Goal: Task Accomplishment & Management: Manage account settings

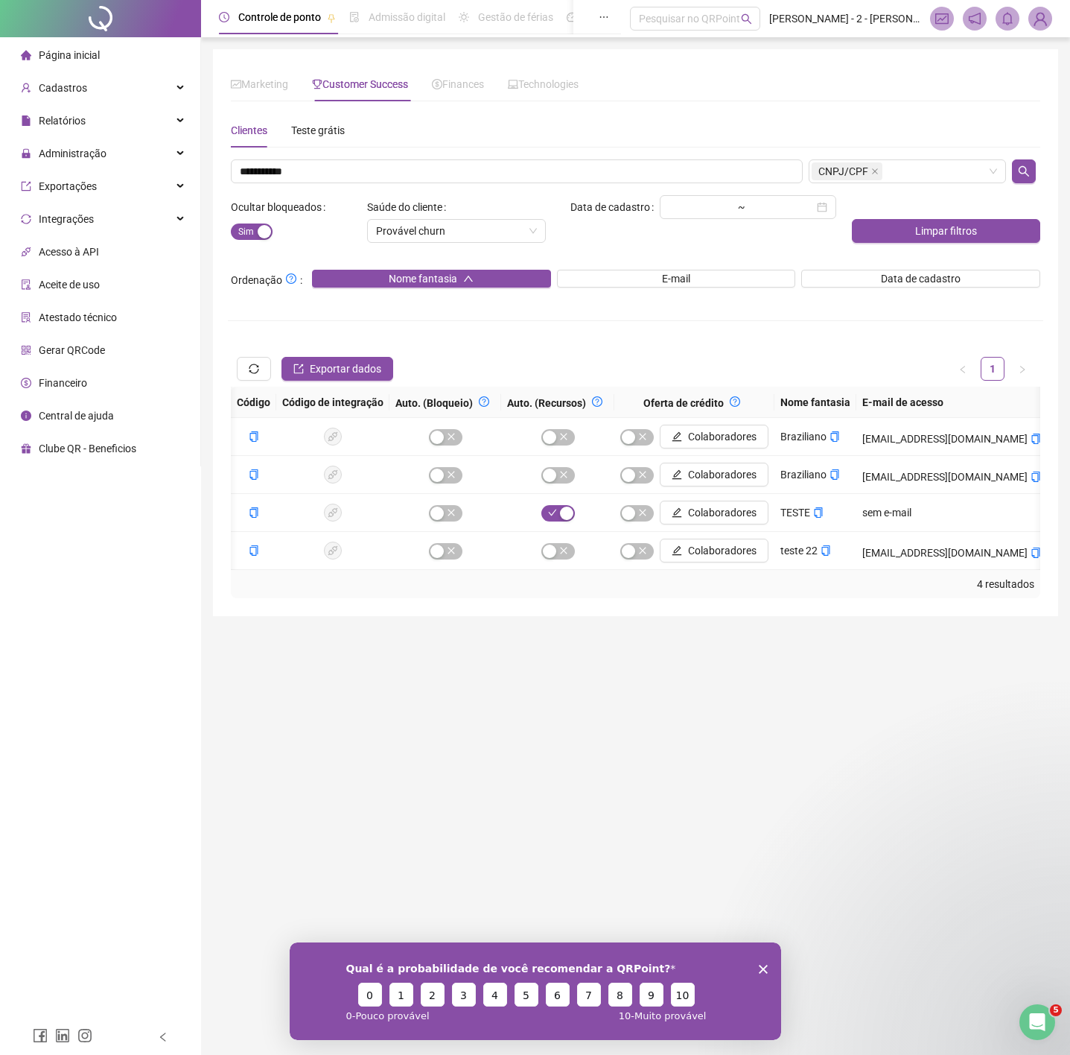
scroll to position [0, 407]
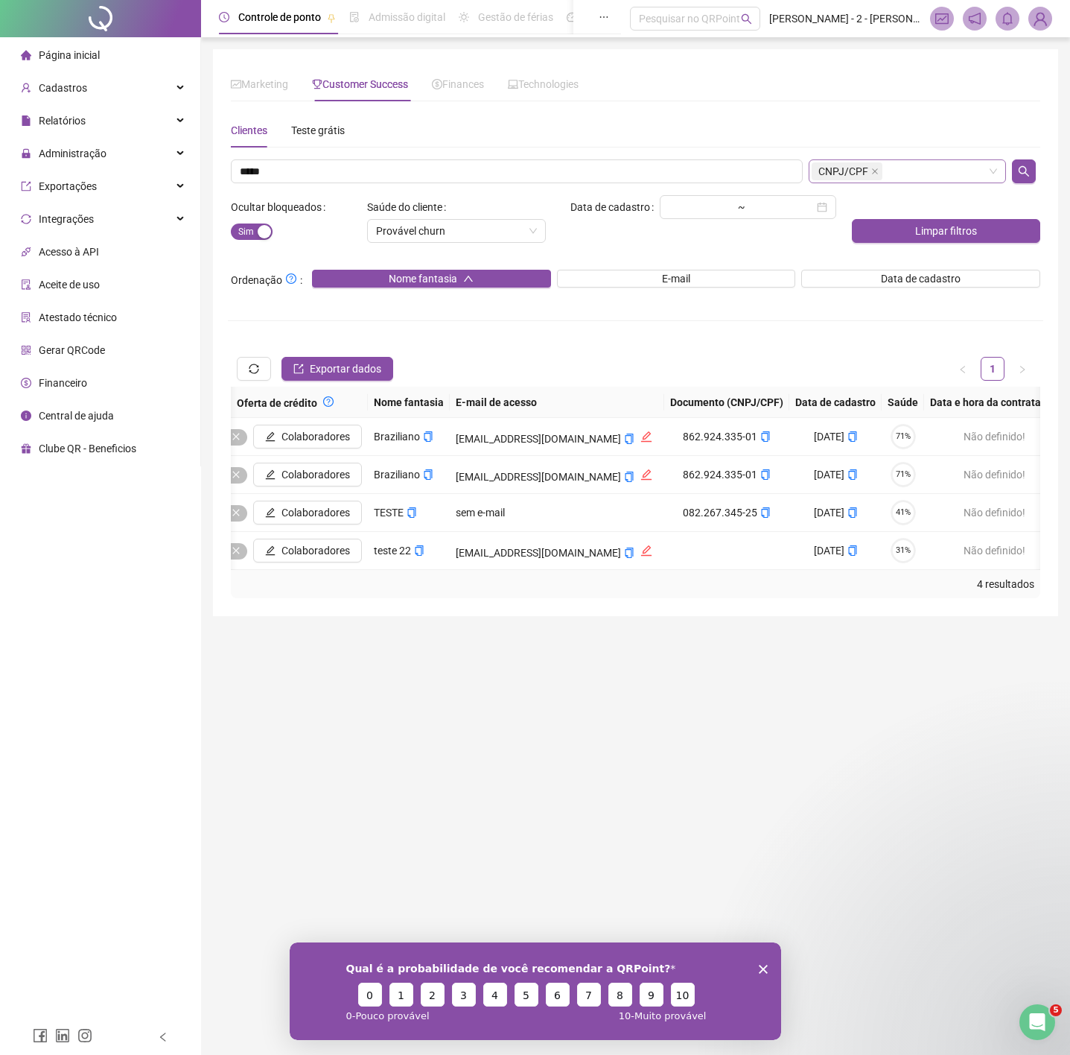
click at [849, 166] on span "CNPJ/CPF" at bounding box center [844, 171] width 50 height 16
type input "*****"
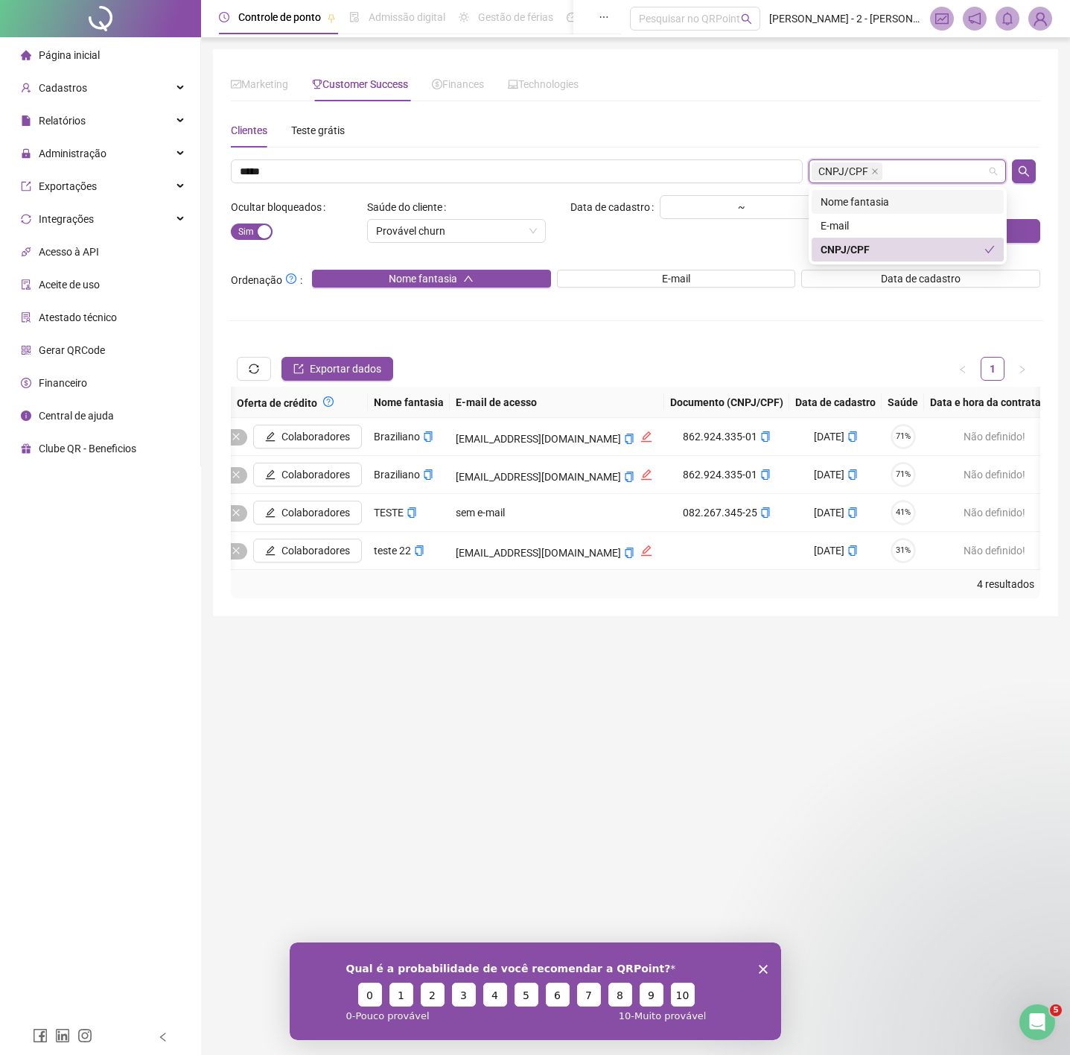
drag, startPoint x: 854, startPoint y: 197, endPoint x: 861, endPoint y: 215, distance: 19.1
click at [854, 197] on div "Nome fantasia" at bounding box center [908, 202] width 174 height 16
click at [885, 244] on div "CNPJ/CPF" at bounding box center [903, 249] width 164 height 16
click at [1030, 177] on icon "search" at bounding box center [1024, 171] width 12 height 12
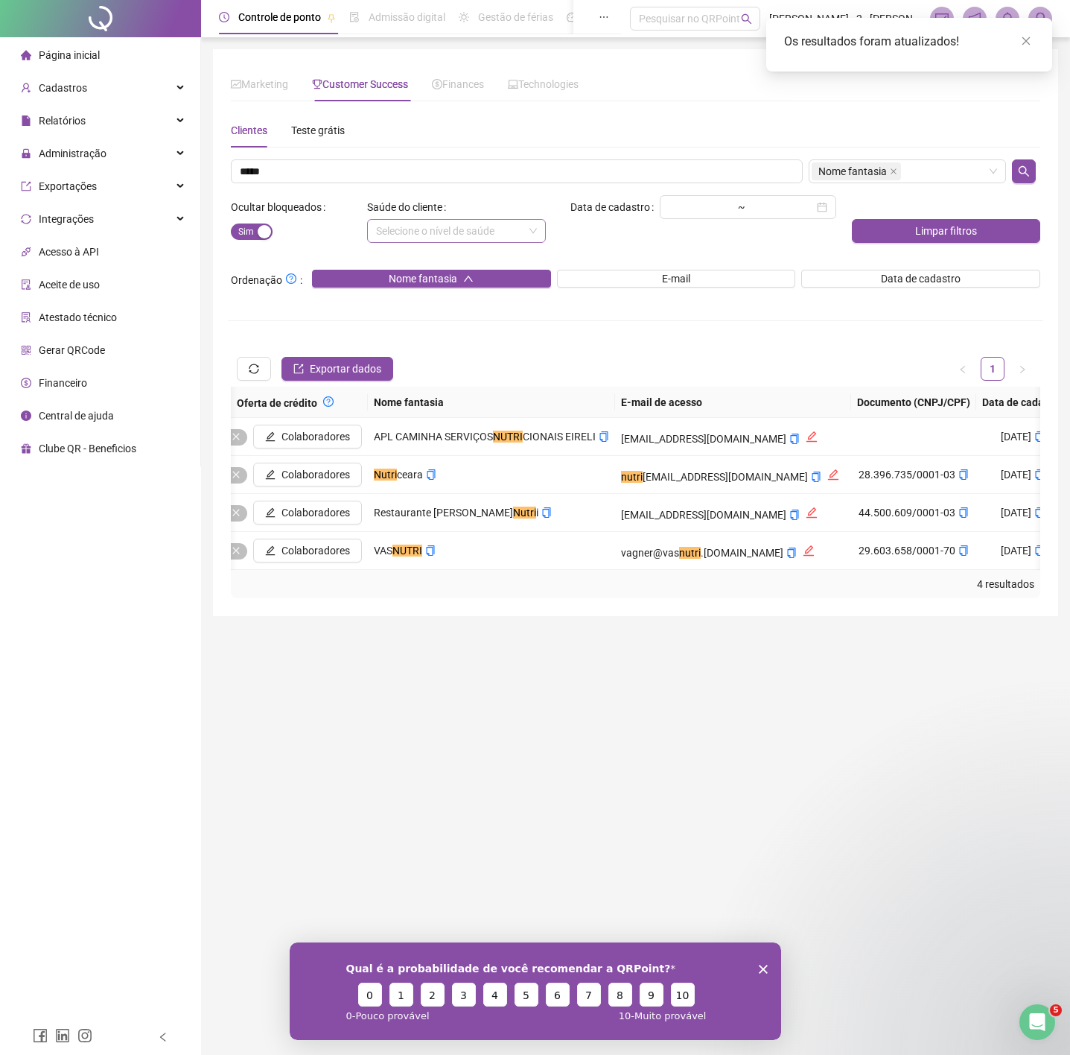
drag, startPoint x: 516, startPoint y: 595, endPoint x: 789, endPoint y: 601, distance: 272.7
click at [789, 592] on div "4 resultados" at bounding box center [636, 584] width 798 height 16
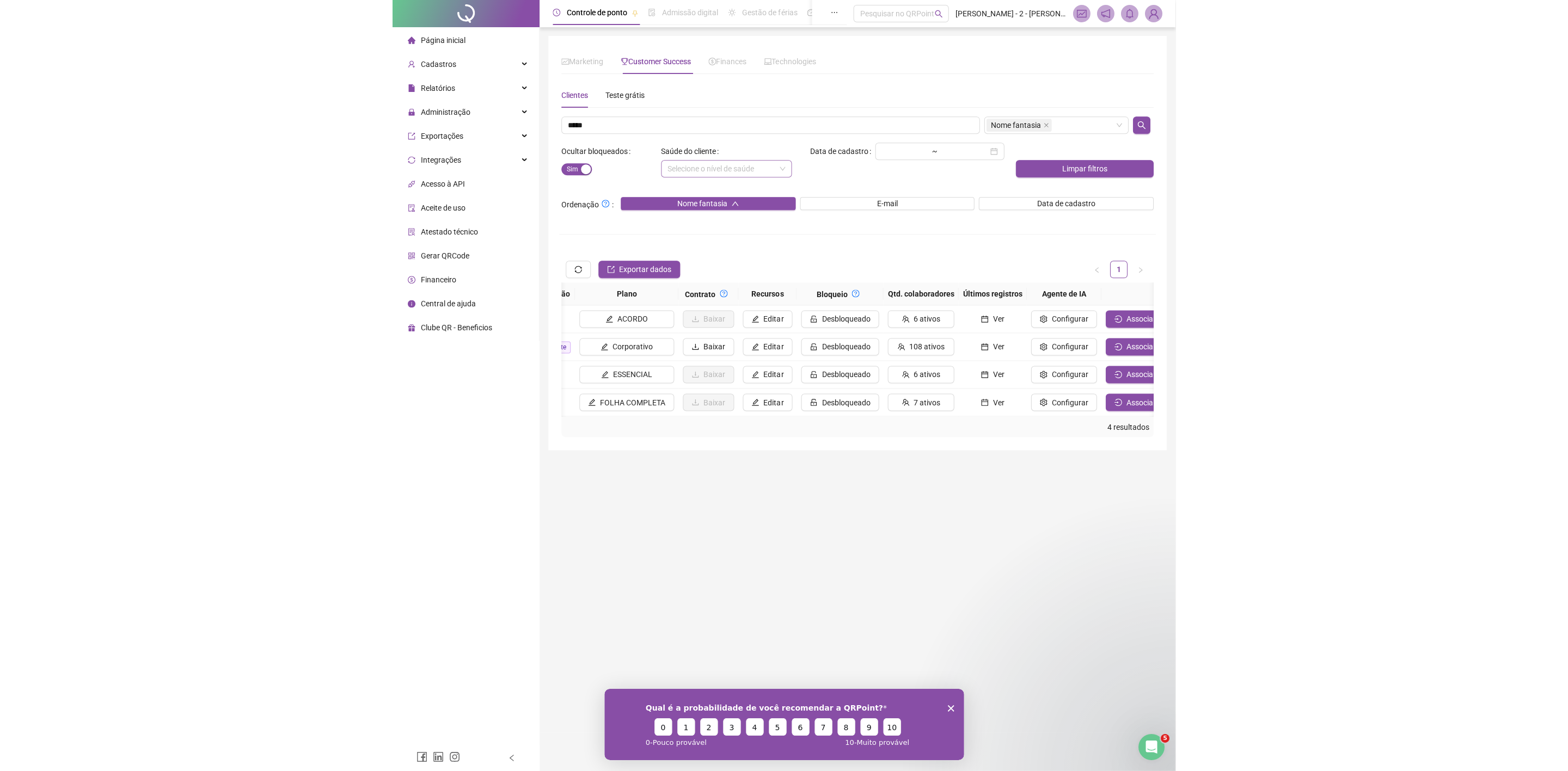
scroll to position [0, 1232]
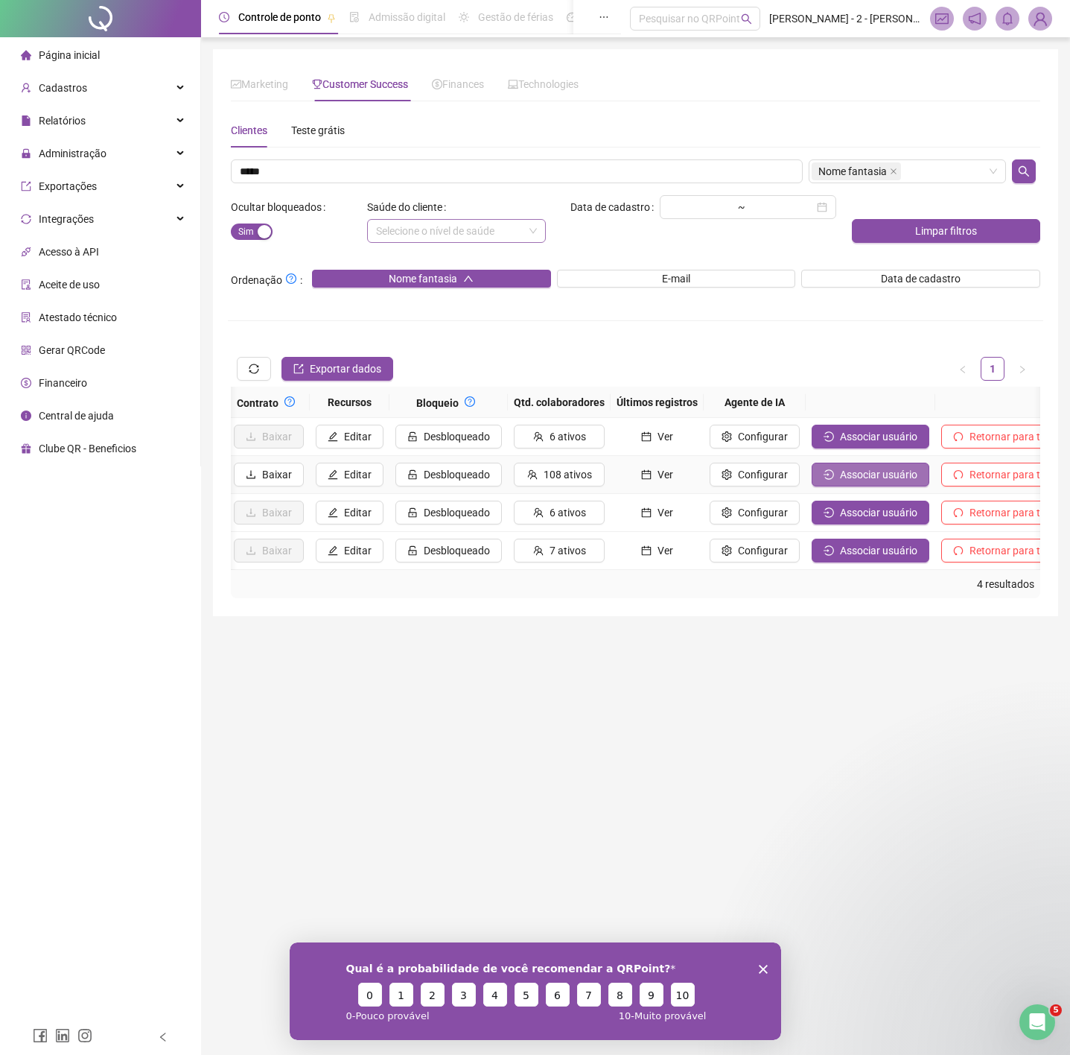
click at [840, 468] on span "Associar usuário" at bounding box center [878, 474] width 77 height 16
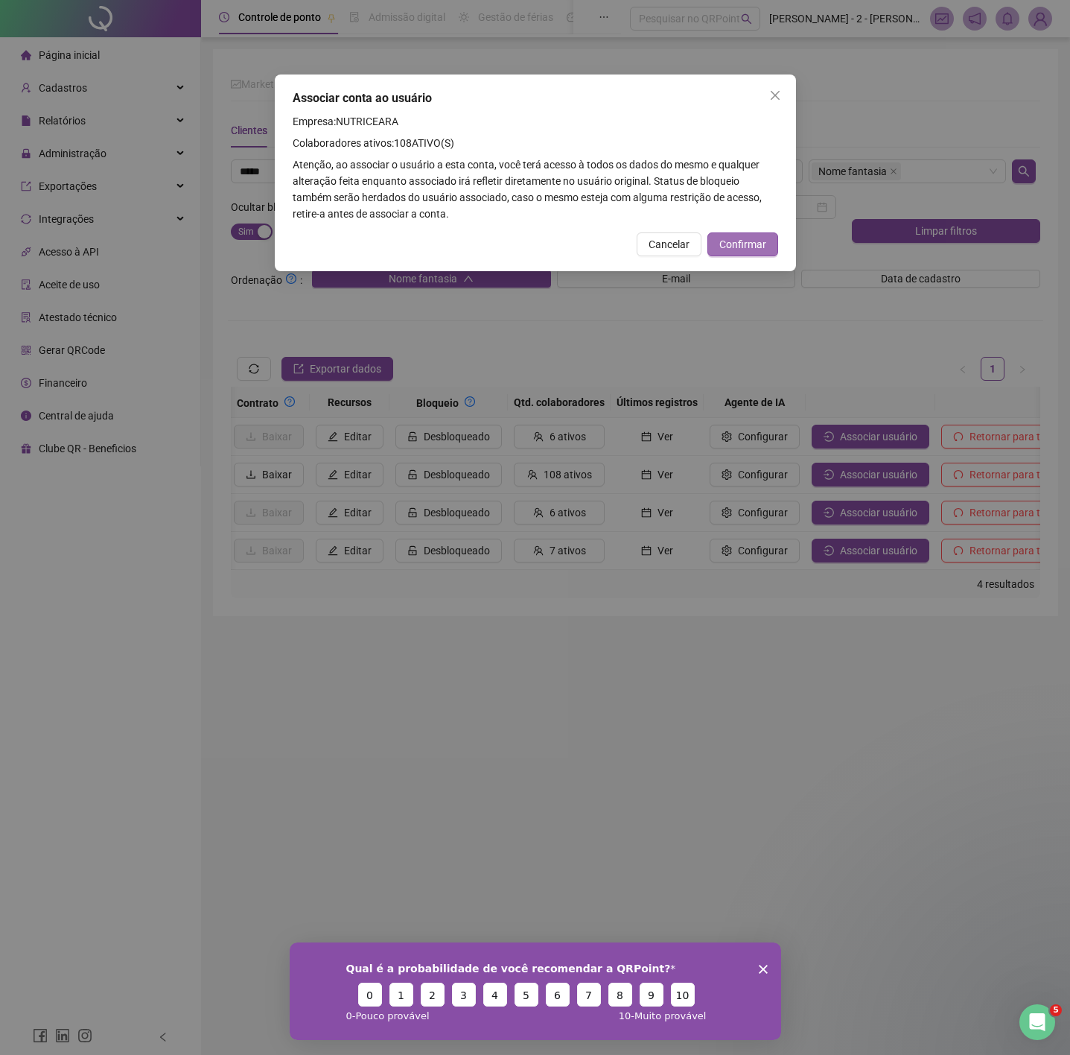
click at [764, 248] on span "Confirmar" at bounding box center [742, 244] width 47 height 16
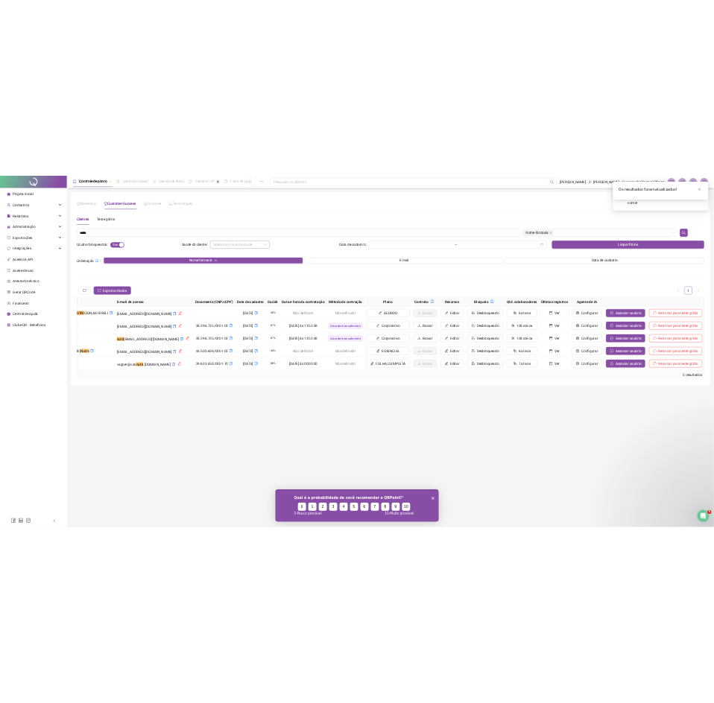
scroll to position [0, 614]
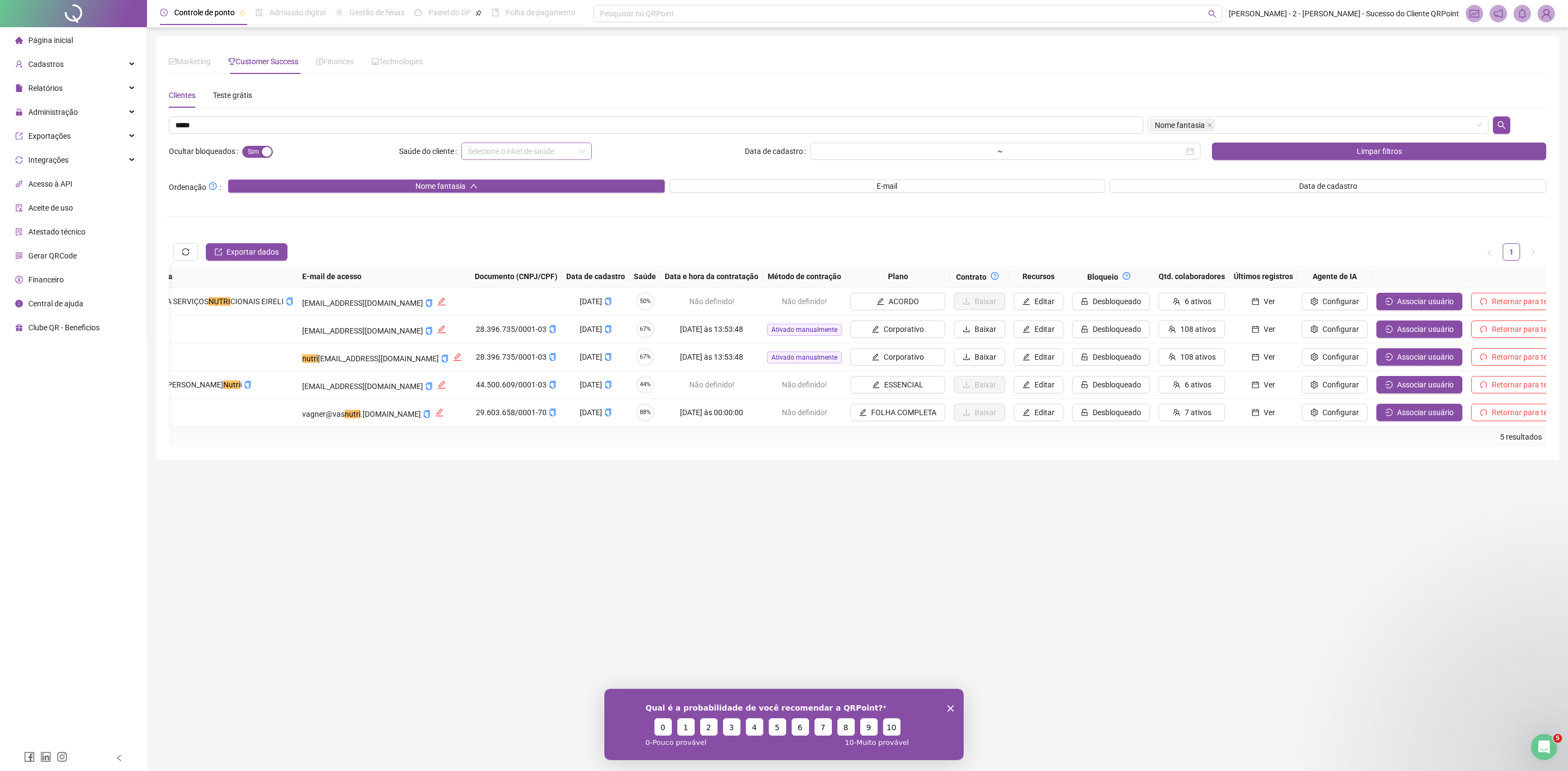
click at [61, 304] on span "Central de ajuda" at bounding box center [56, 304] width 55 height 9
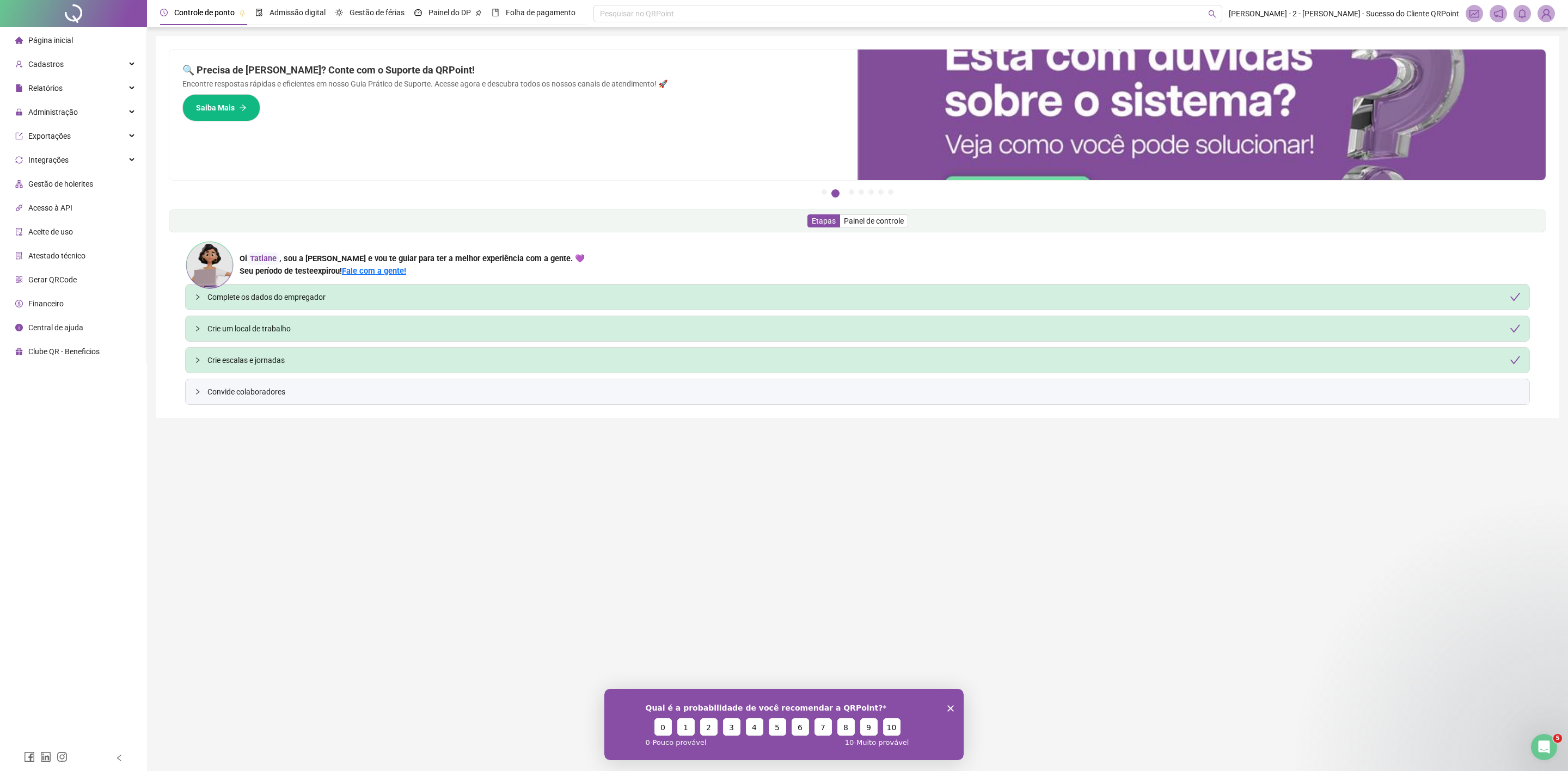
drag, startPoint x: 1554, startPoint y: 5, endPoint x: 1548, endPoint y: 12, distance: 9.2
click at [782, 7] on header "Controle de ponto Admissão digital Gestão de férias Painel do DP Folha de pagam…" at bounding box center [857, 13] width 1421 height 27
click at [782, 18] on span at bounding box center [1546, 14] width 18 height 18
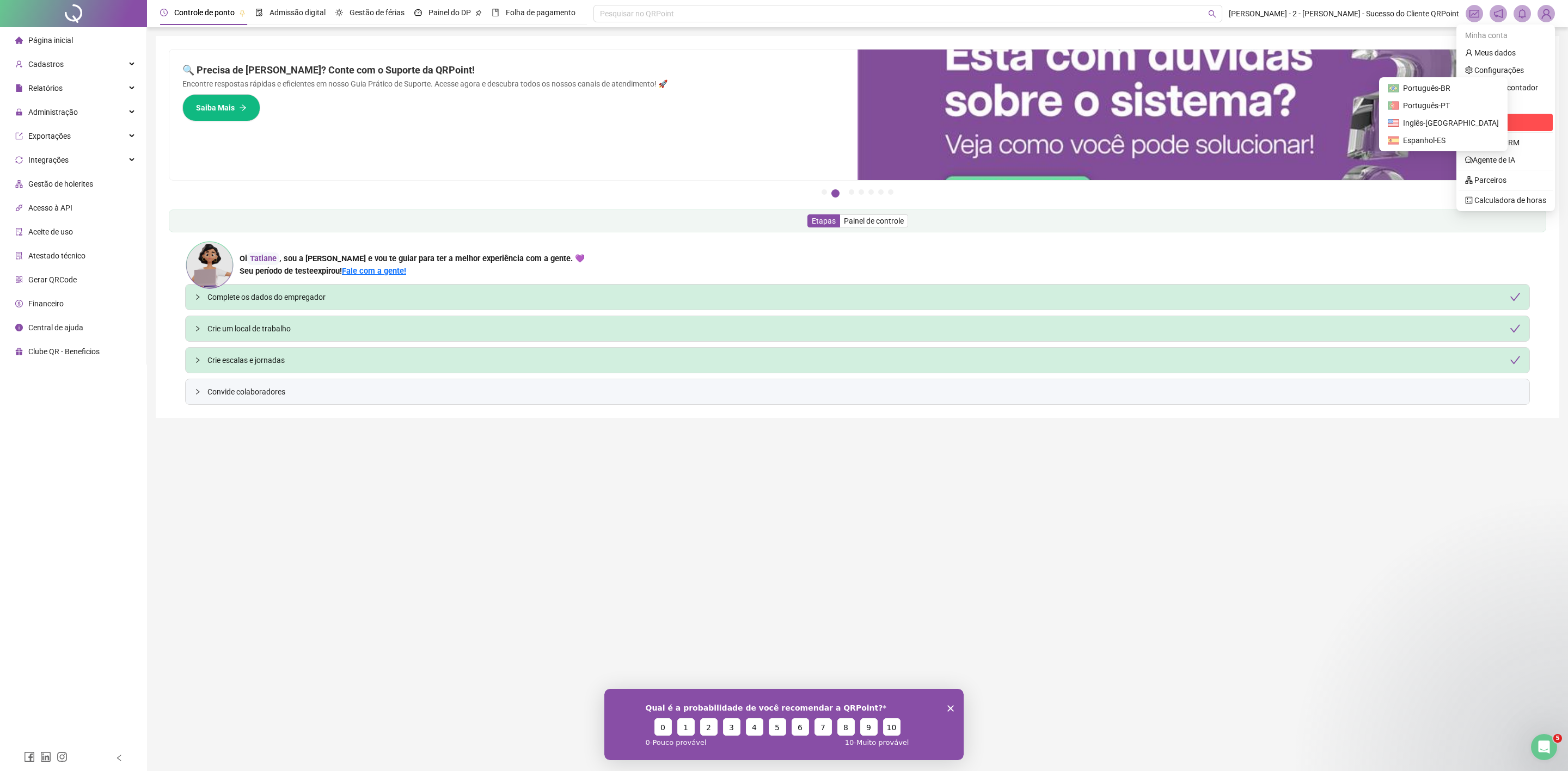
click at [782, 123] on span "Sair" at bounding box center [1505, 122] width 81 height 12
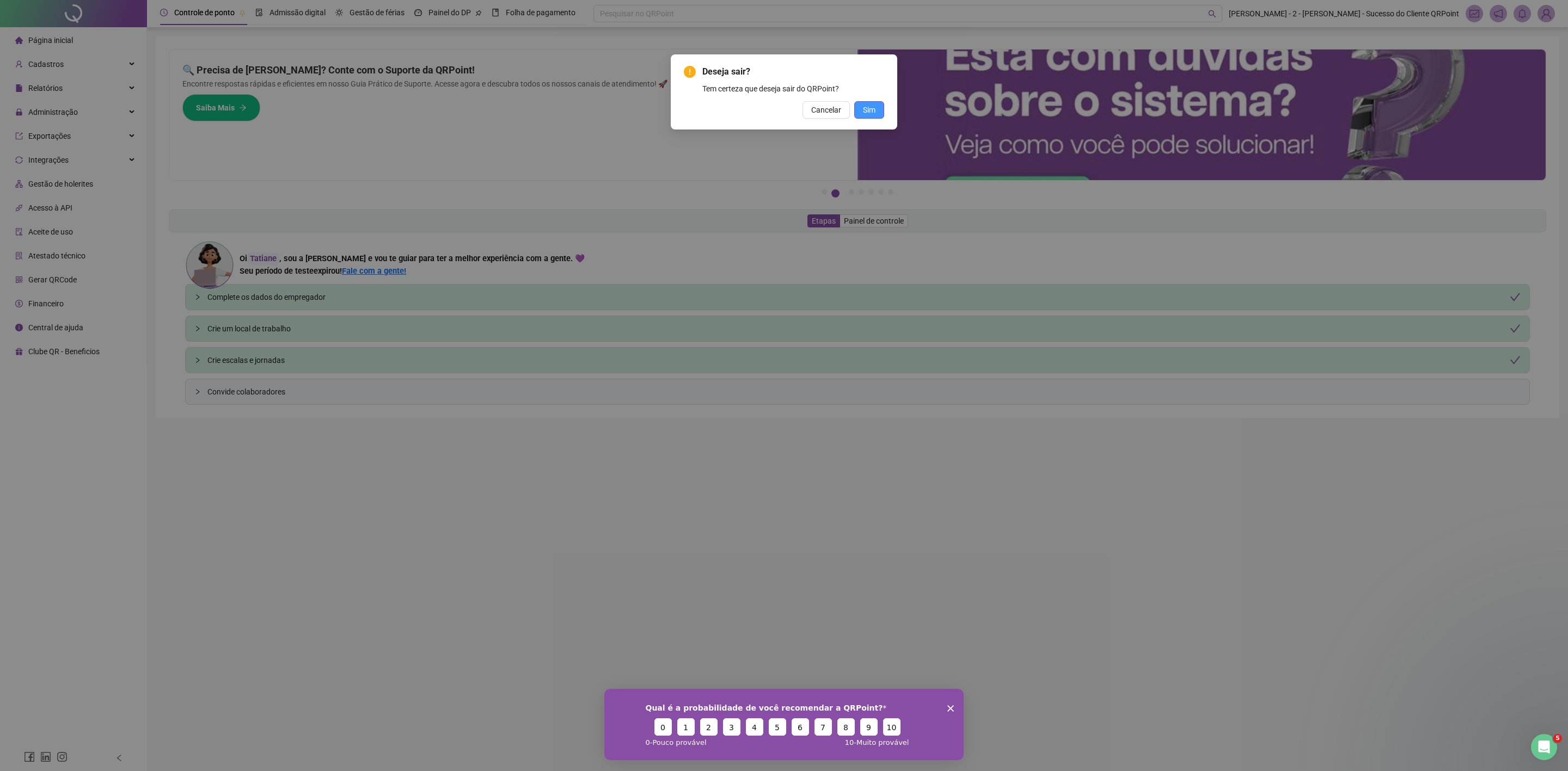
click at [782, 112] on button "Sim" at bounding box center [869, 110] width 30 height 18
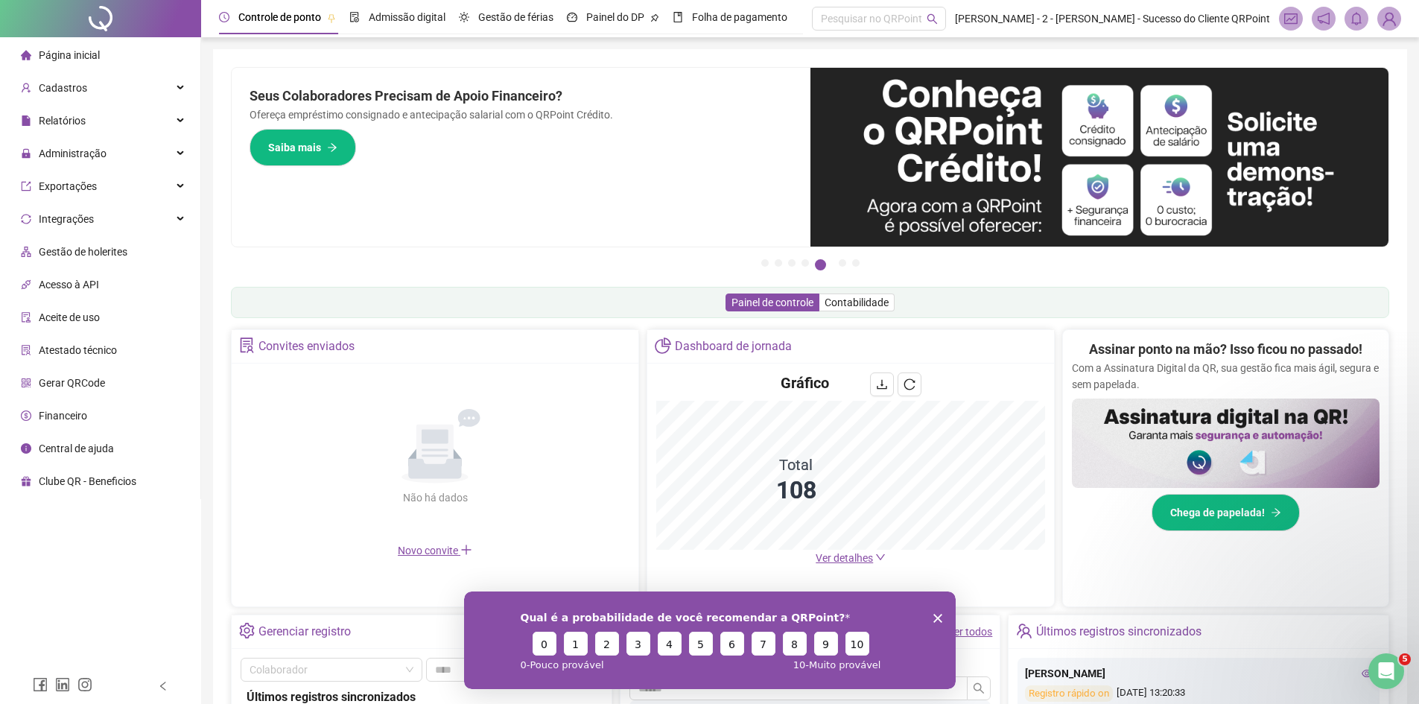
click at [940, 621] on polygon "Encerrar pesquisa" at bounding box center [936, 617] width 9 height 9
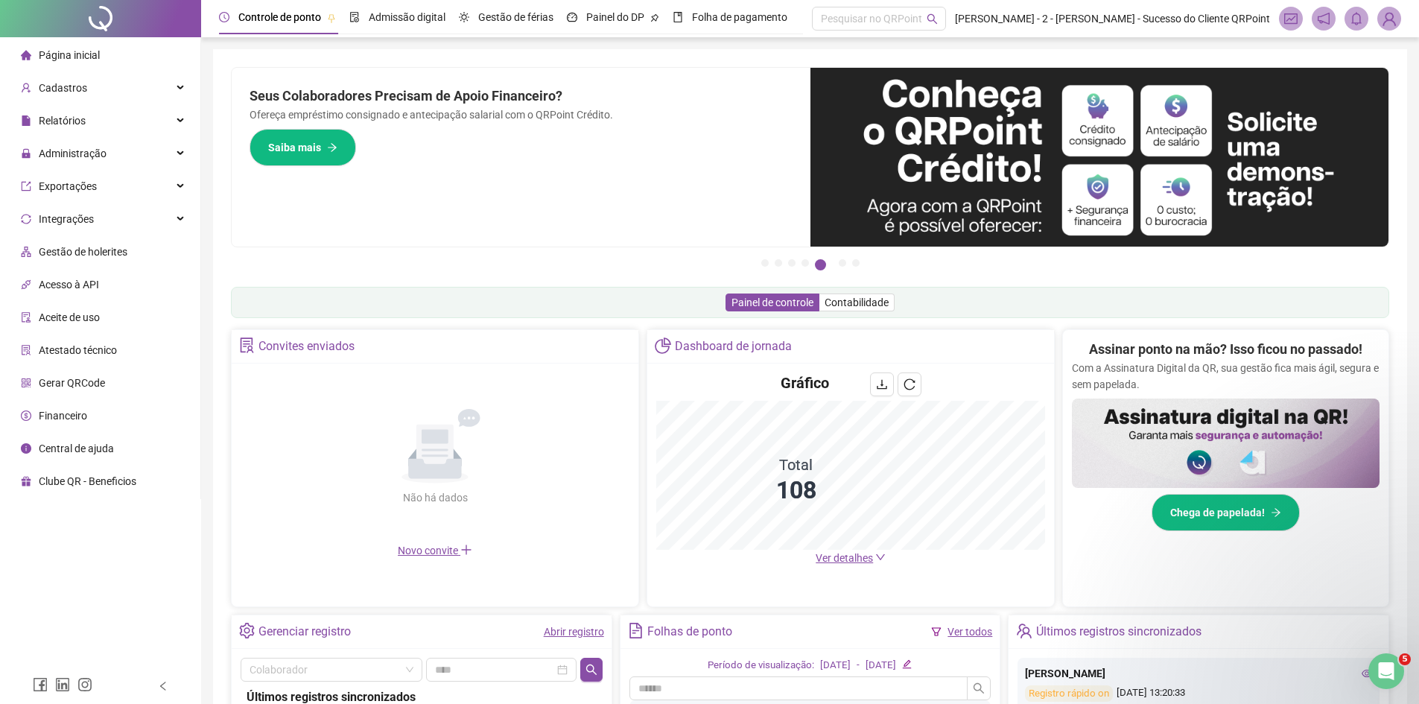
click at [939, 618] on div "Folhas de ponto Ver todos" at bounding box center [810, 632] width 380 height 34
click at [71, 93] on span "Cadastros" at bounding box center [63, 88] width 48 height 12
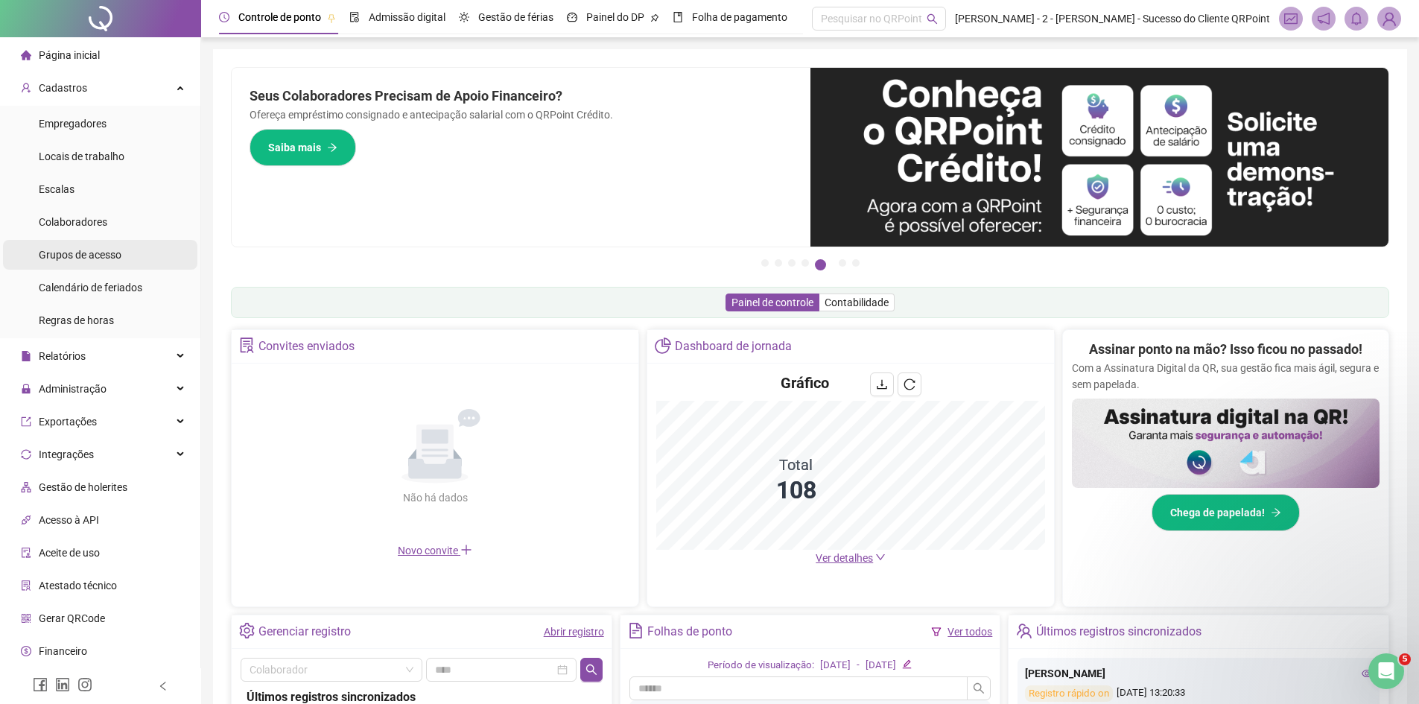
click at [83, 256] on span "Grupos de acesso" at bounding box center [80, 255] width 83 height 12
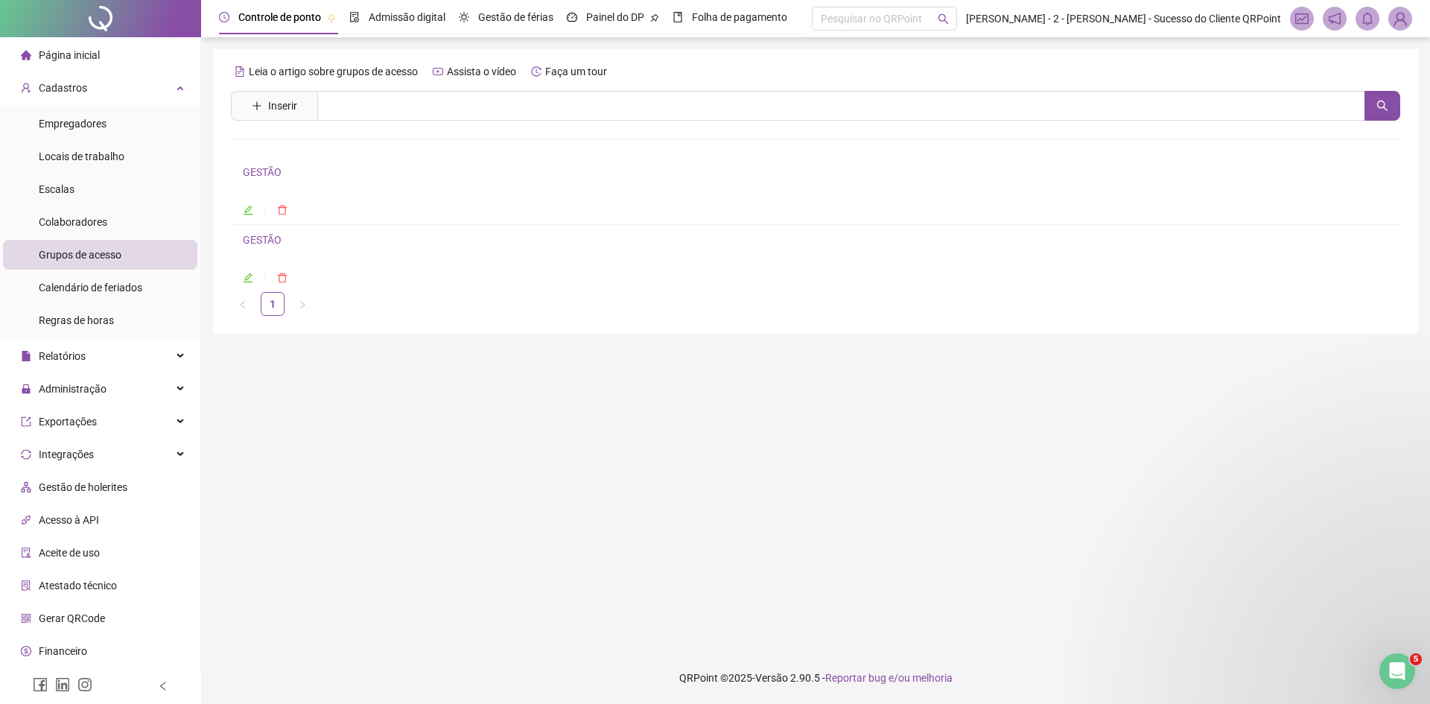
click at [260, 169] on link "GESTÃO" at bounding box center [262, 172] width 39 height 12
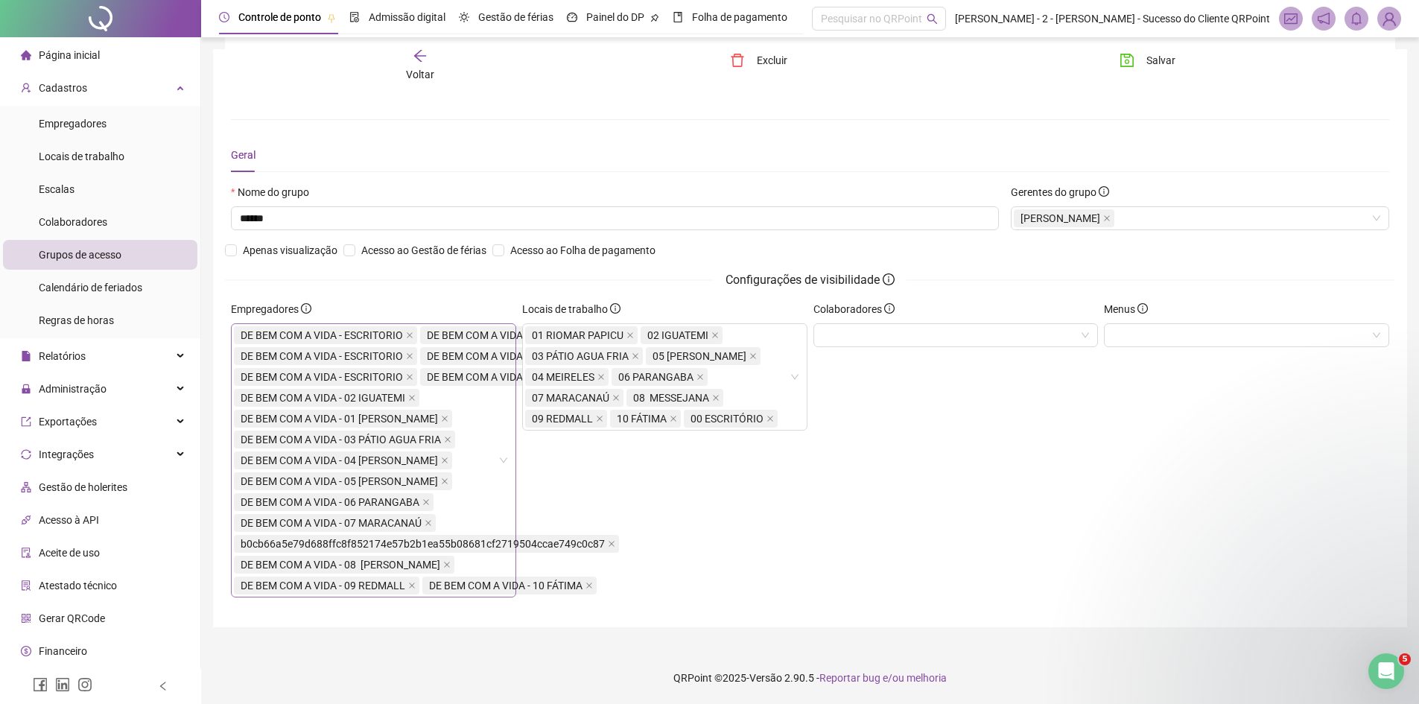
scroll to position [71, 0]
click at [1167, 323] on div at bounding box center [1246, 335] width 285 height 24
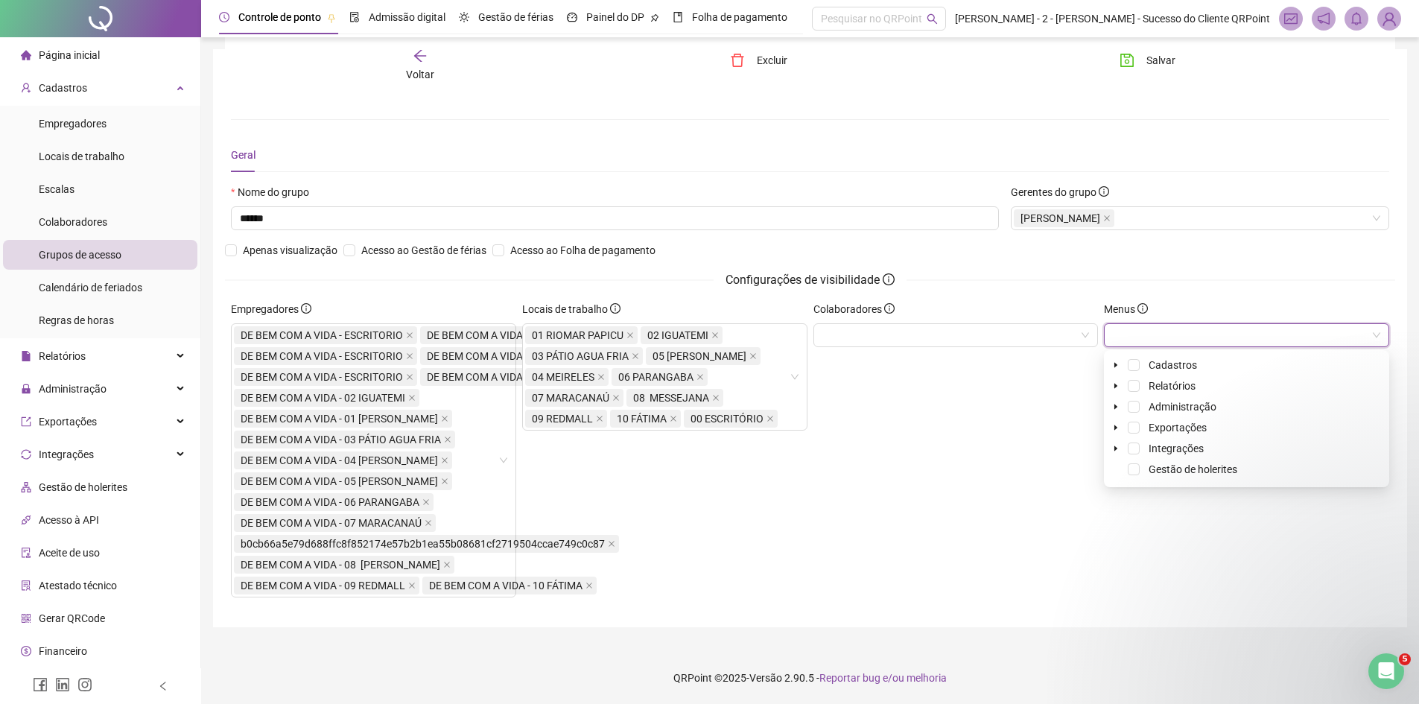
click at [407, 69] on span "Voltar" at bounding box center [420, 75] width 28 height 12
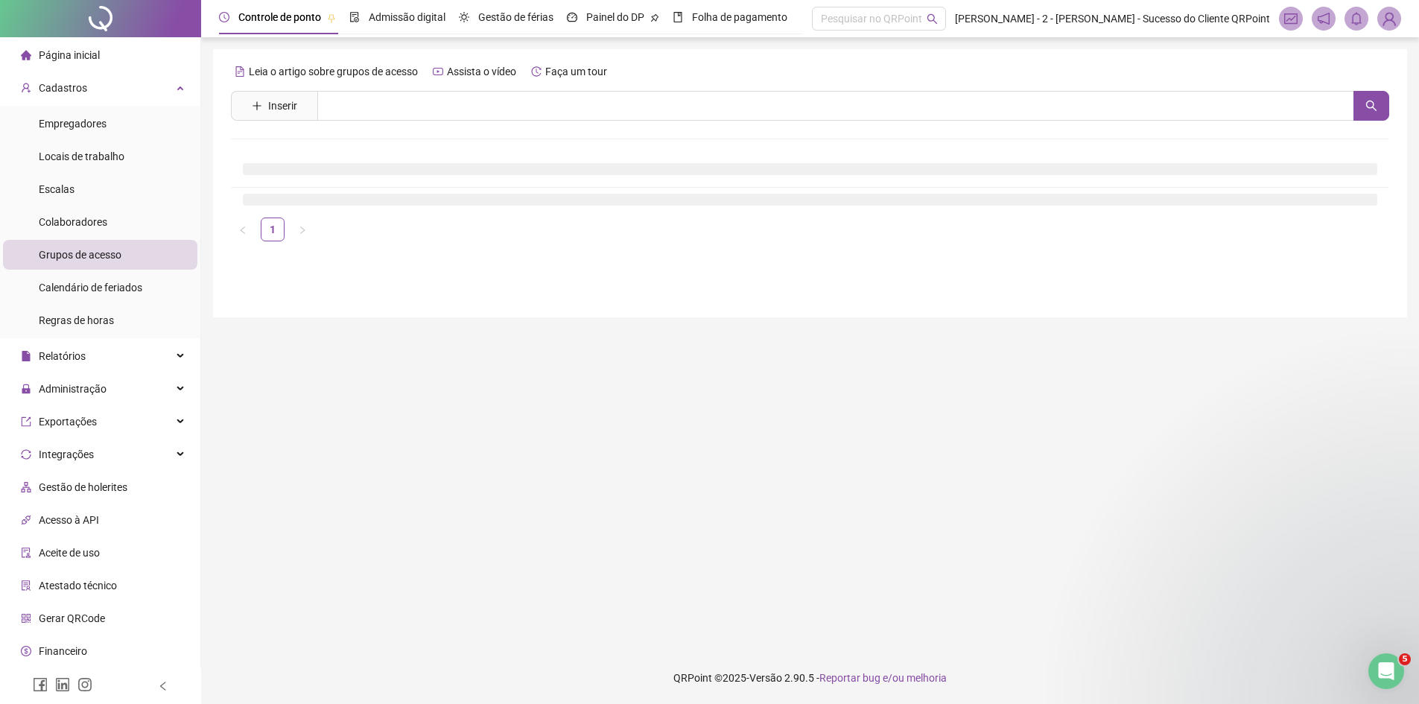
scroll to position [0, 0]
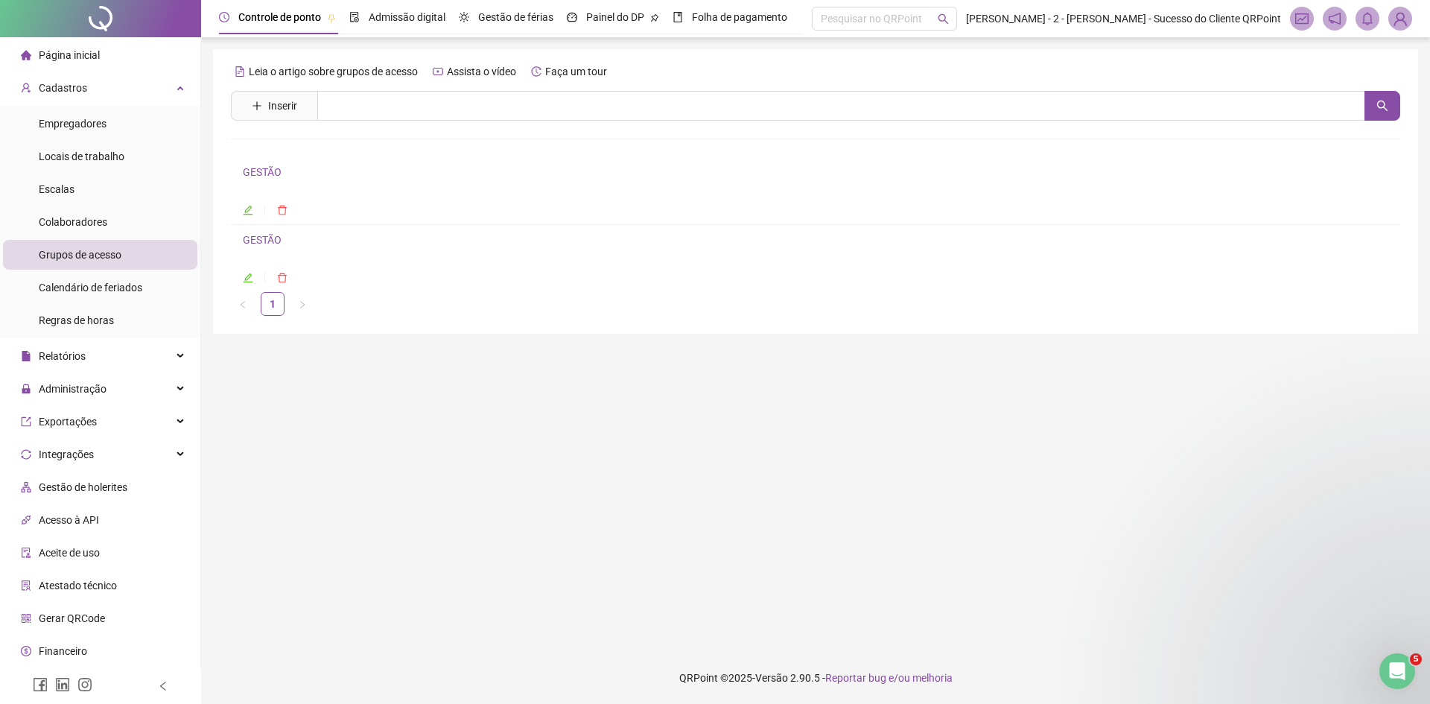
click at [250, 235] on link "GESTÃO" at bounding box center [262, 240] width 39 height 12
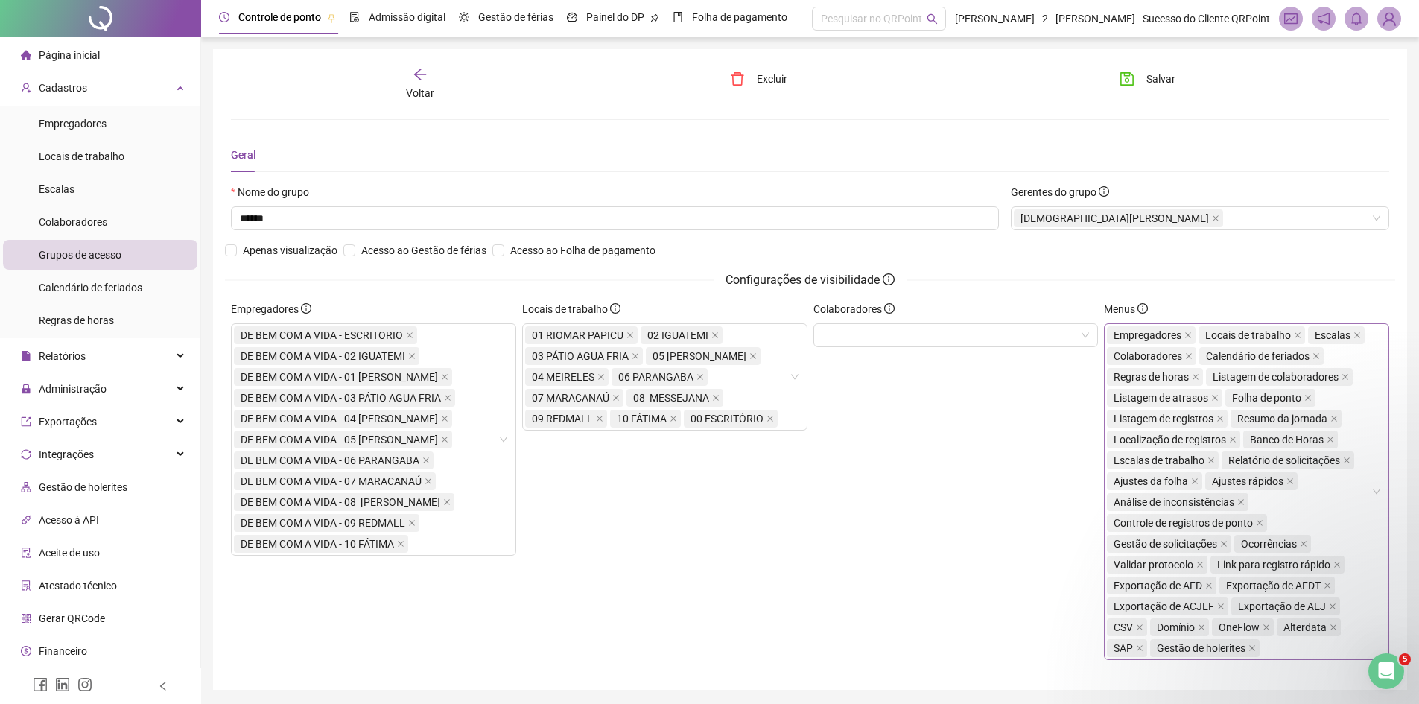
click at [1321, 515] on div "Empregadores Locais de trabalho Escalas Colaboradores Calendário de feriados Re…" at bounding box center [1239, 492] width 264 height 334
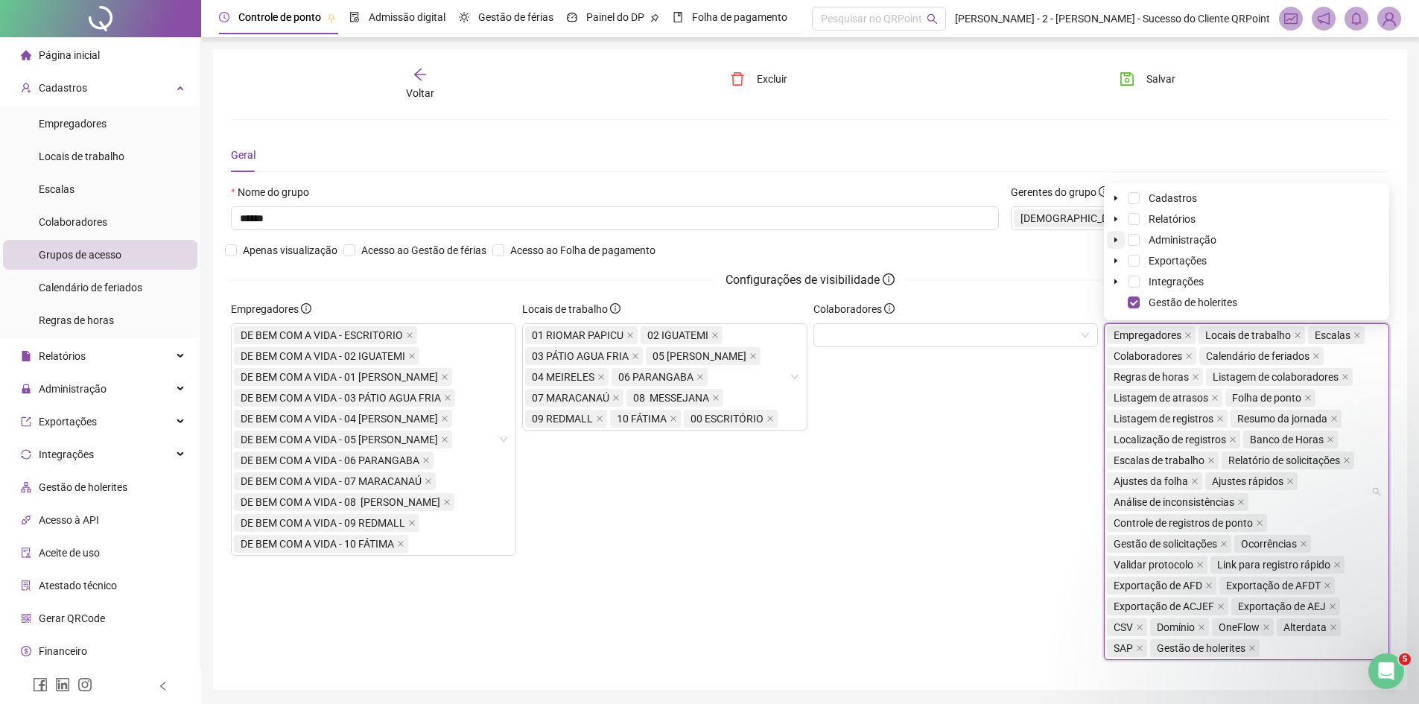
click at [1115, 241] on icon "caret-down" at bounding box center [1115, 240] width 3 height 5
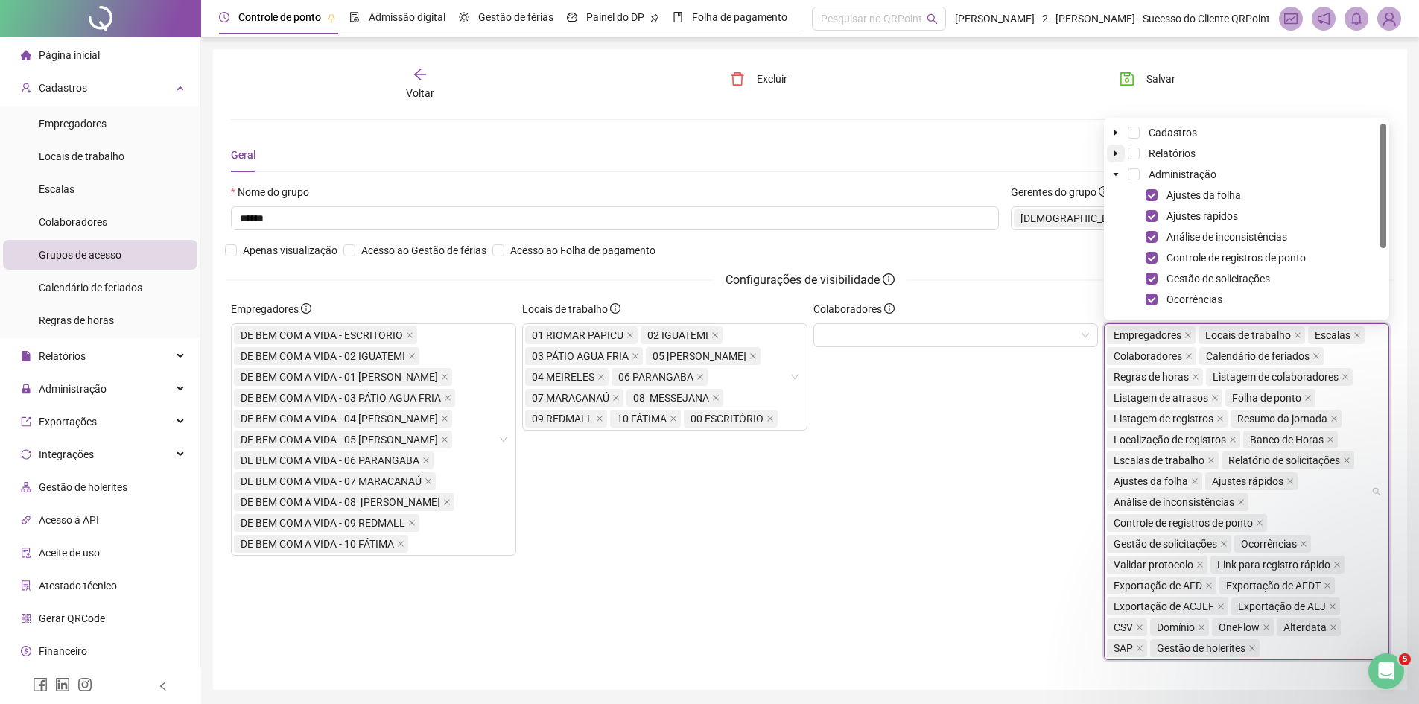
click at [1113, 152] on icon "caret-down" at bounding box center [1115, 153] width 7 height 7
click at [1132, 215] on icon "caret-down" at bounding box center [1133, 216] width 3 height 5
click at [1132, 215] on icon "caret-down" at bounding box center [1133, 216] width 5 height 3
click at [1112, 153] on icon "caret-down" at bounding box center [1115, 153] width 7 height 7
click at [1114, 134] on icon "caret-down" at bounding box center [1115, 132] width 7 height 7
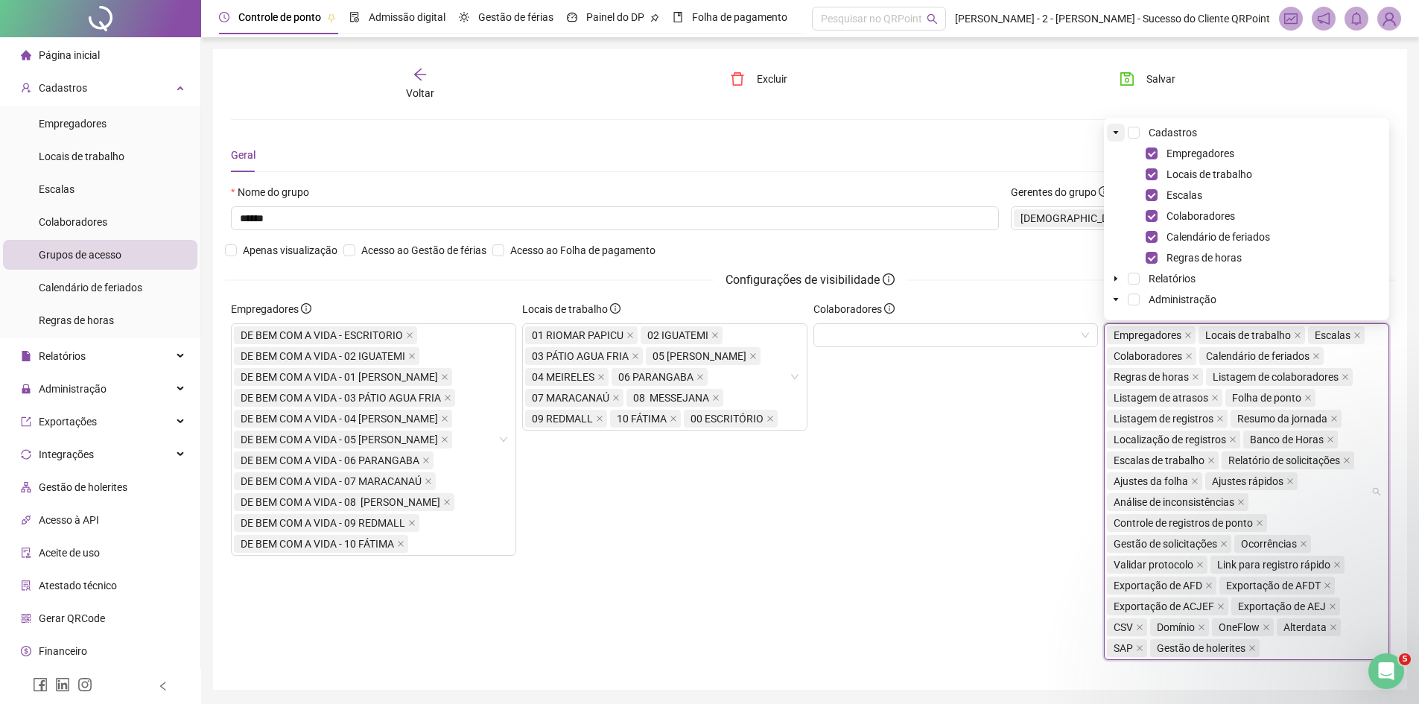
click at [1116, 133] on icon "caret-down" at bounding box center [1115, 132] width 5 height 3
click at [981, 258] on div "Nome do grupo ****** Gerentes do grupo [DEMOGRAPHIC_DATA][PERSON_NAME] visualiz…" at bounding box center [810, 242] width 1170 height 117
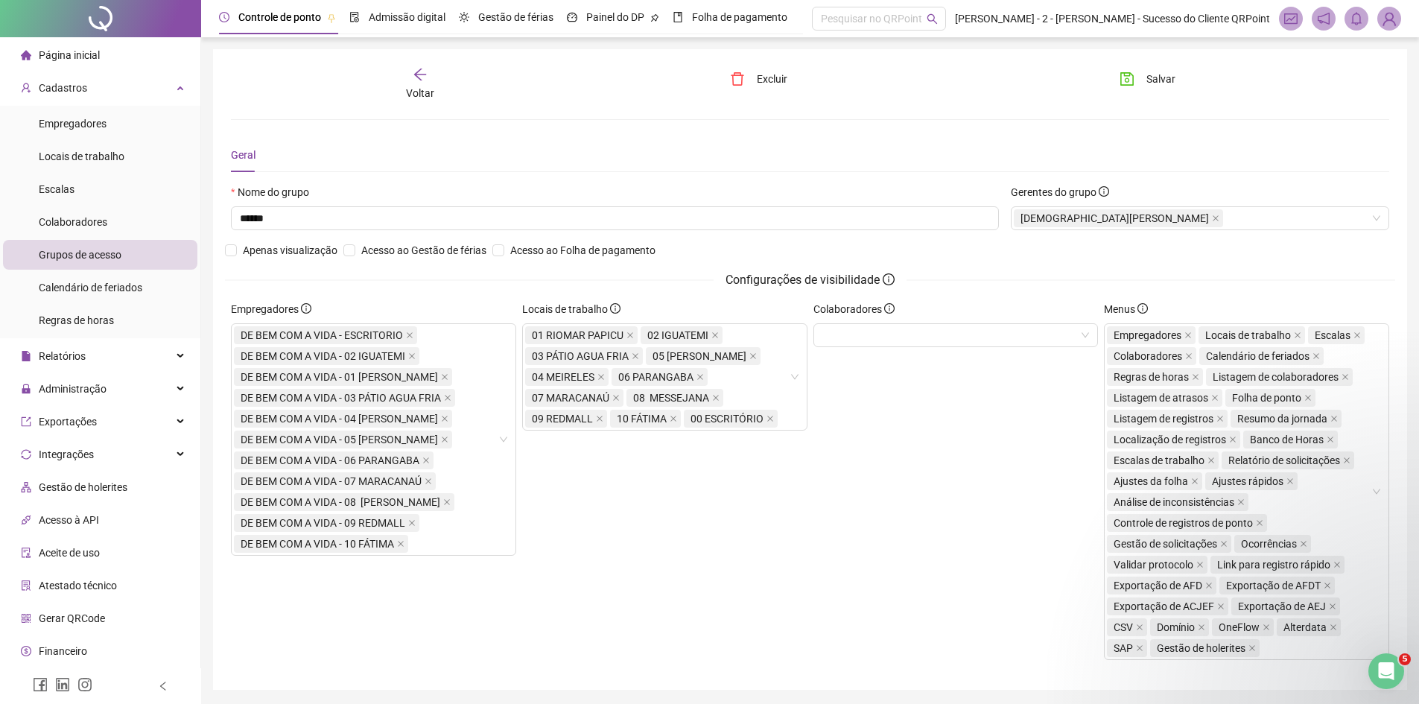
click at [461, 133] on div "Voltar Excluir Salvar Geral Nome do grupo ****** Gerentes do grupo [DEMOGRAPHIC…" at bounding box center [810, 369] width 1158 height 605
click at [129, 88] on div "Cadastros" at bounding box center [100, 88] width 194 height 30
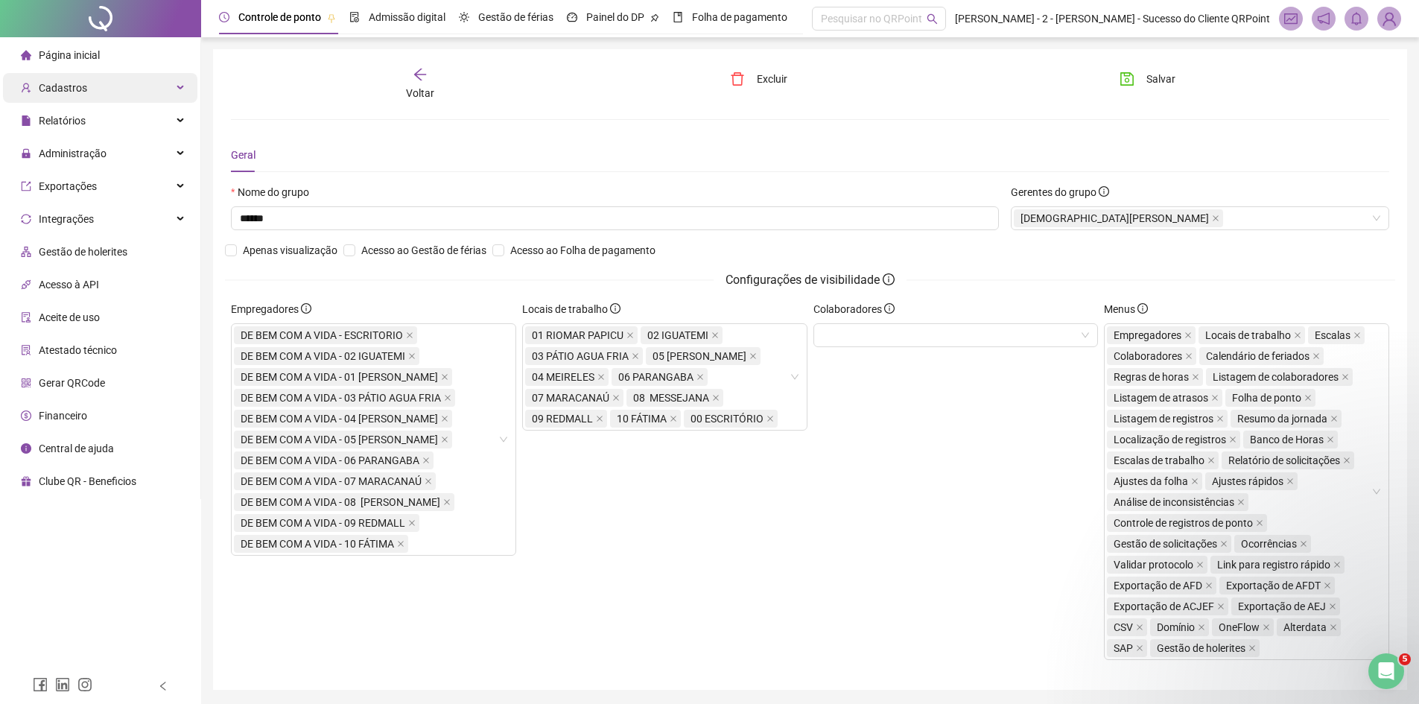
click at [91, 89] on div "Cadastros" at bounding box center [100, 88] width 194 height 30
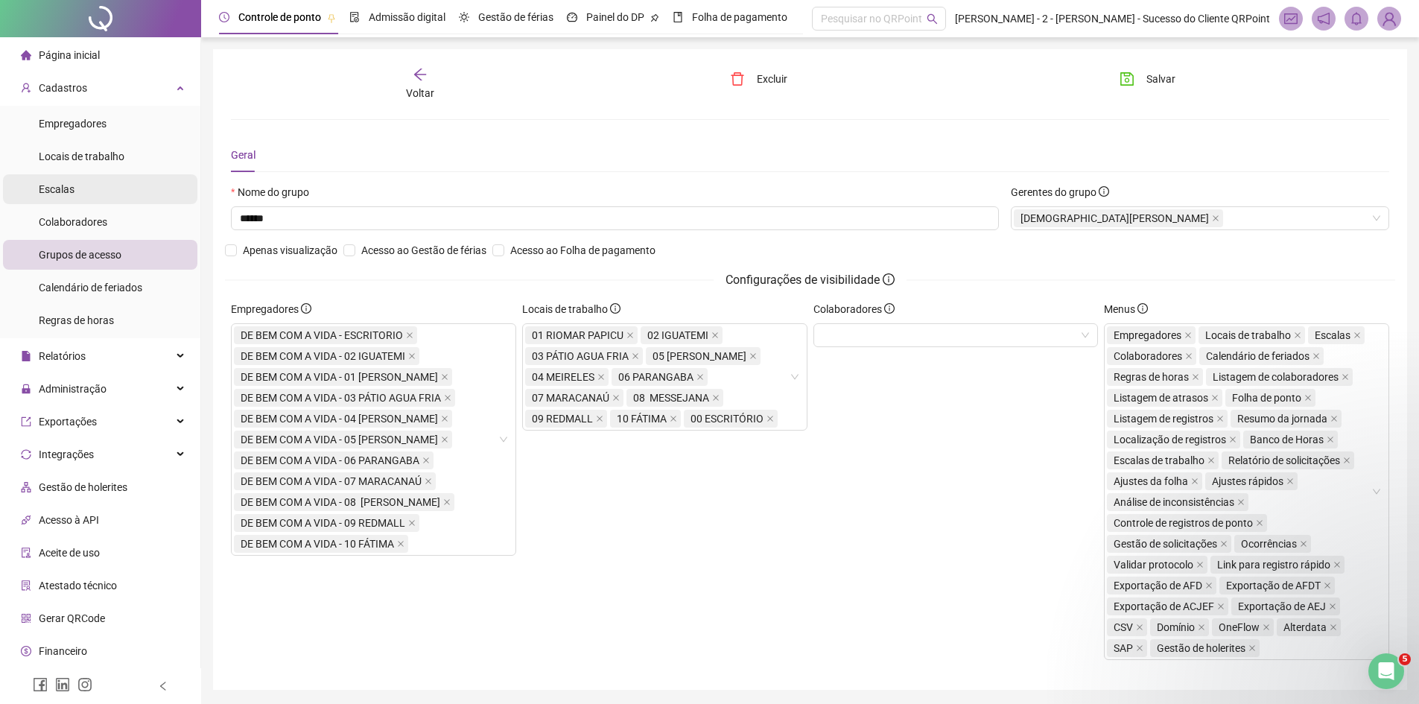
drag, startPoint x: 58, startPoint y: 173, endPoint x: 65, endPoint y: 179, distance: 9.0
click at [59, 173] on ul "Empregadores Locais de trabalho Escalas Colaboradores Grupos de acesso Calendár…" at bounding box center [100, 222] width 200 height 232
click at [65, 185] on span "Escalas" at bounding box center [57, 189] width 36 height 12
